Goal: Check status: Check status

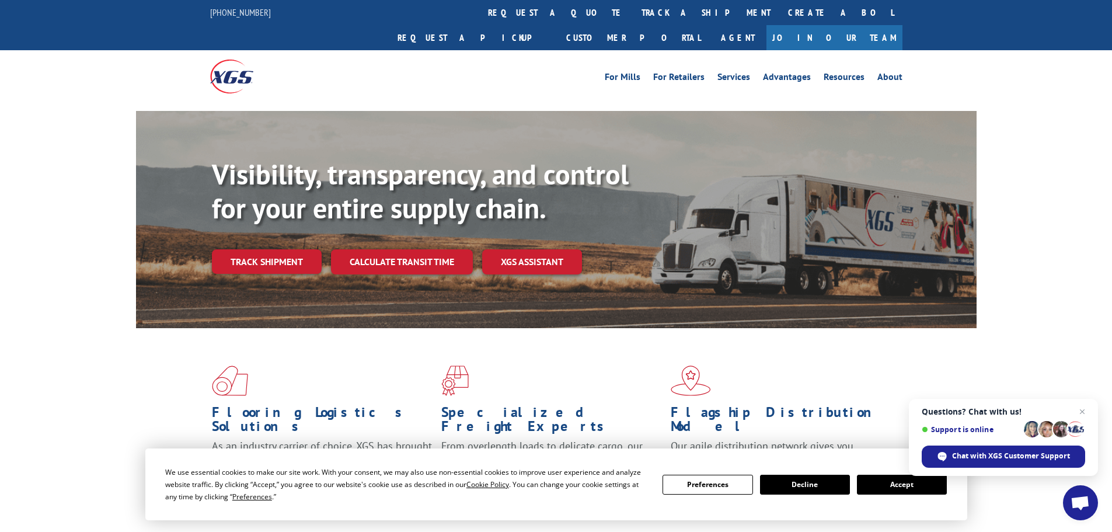
click at [901, 488] on button "Accept" at bounding box center [902, 485] width 90 height 20
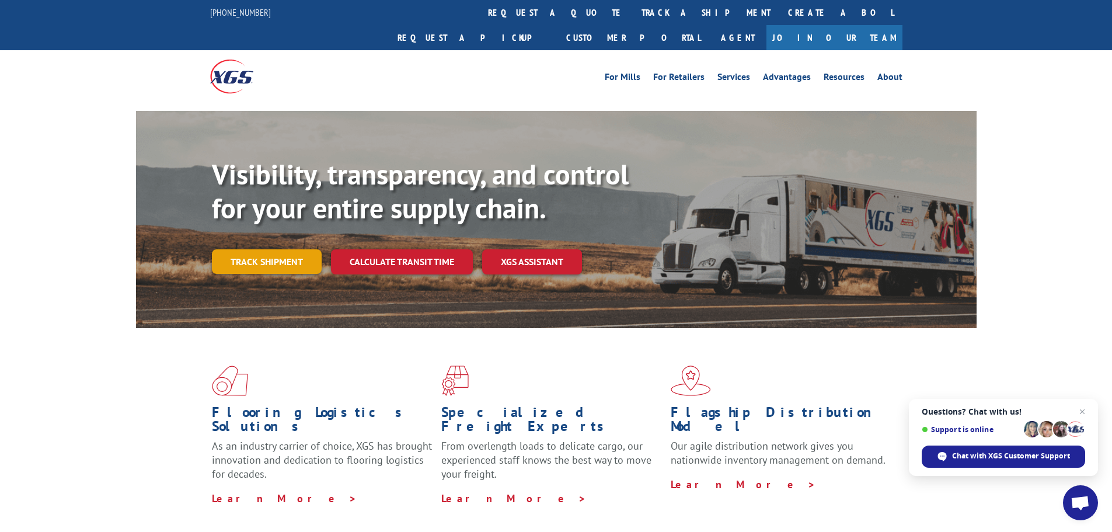
click at [285, 249] on link "Track shipment" at bounding box center [267, 261] width 110 height 25
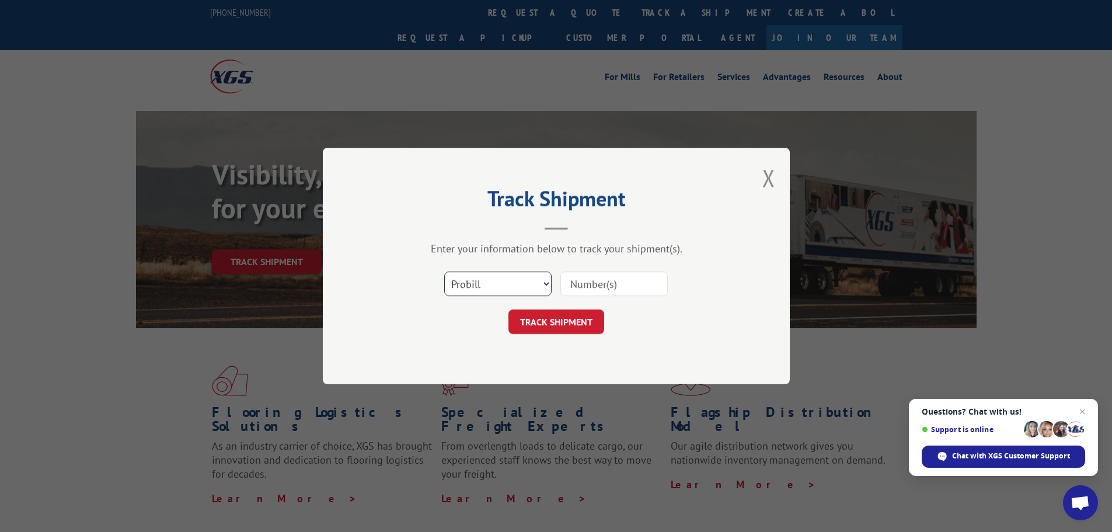
click at [510, 283] on select "Select category... Probill BOL PO" at bounding box center [497, 284] width 107 height 25
select select "bol"
click at [444, 272] on select "Select category... Probill BOL PO" at bounding box center [497, 284] width 107 height 25
click at [579, 286] on input at bounding box center [614, 284] width 107 height 25
paste input "7063238"
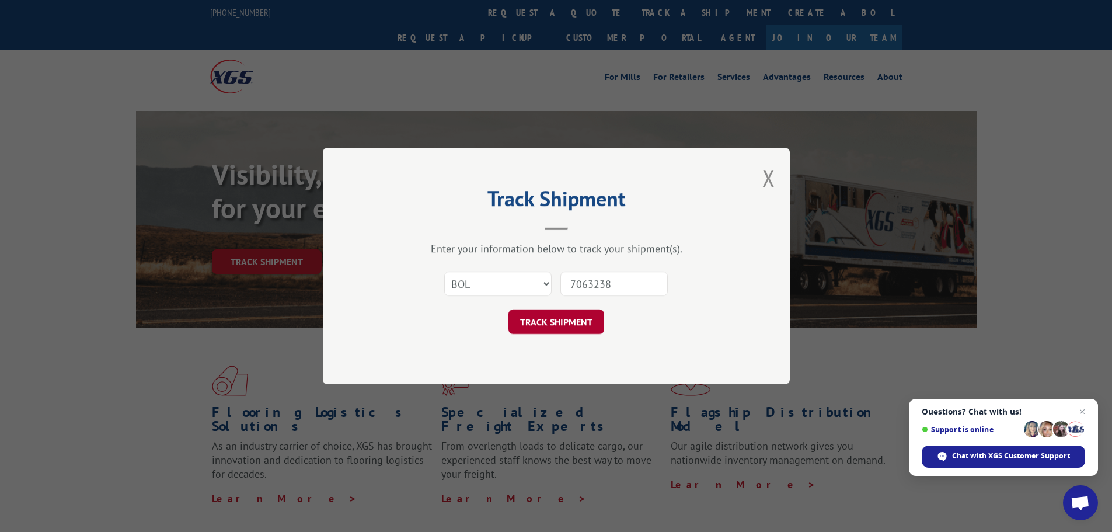
type input "7063238"
click at [592, 319] on button "TRACK SHIPMENT" at bounding box center [557, 322] width 96 height 25
